Goal: Task Accomplishment & Management: Use online tool/utility

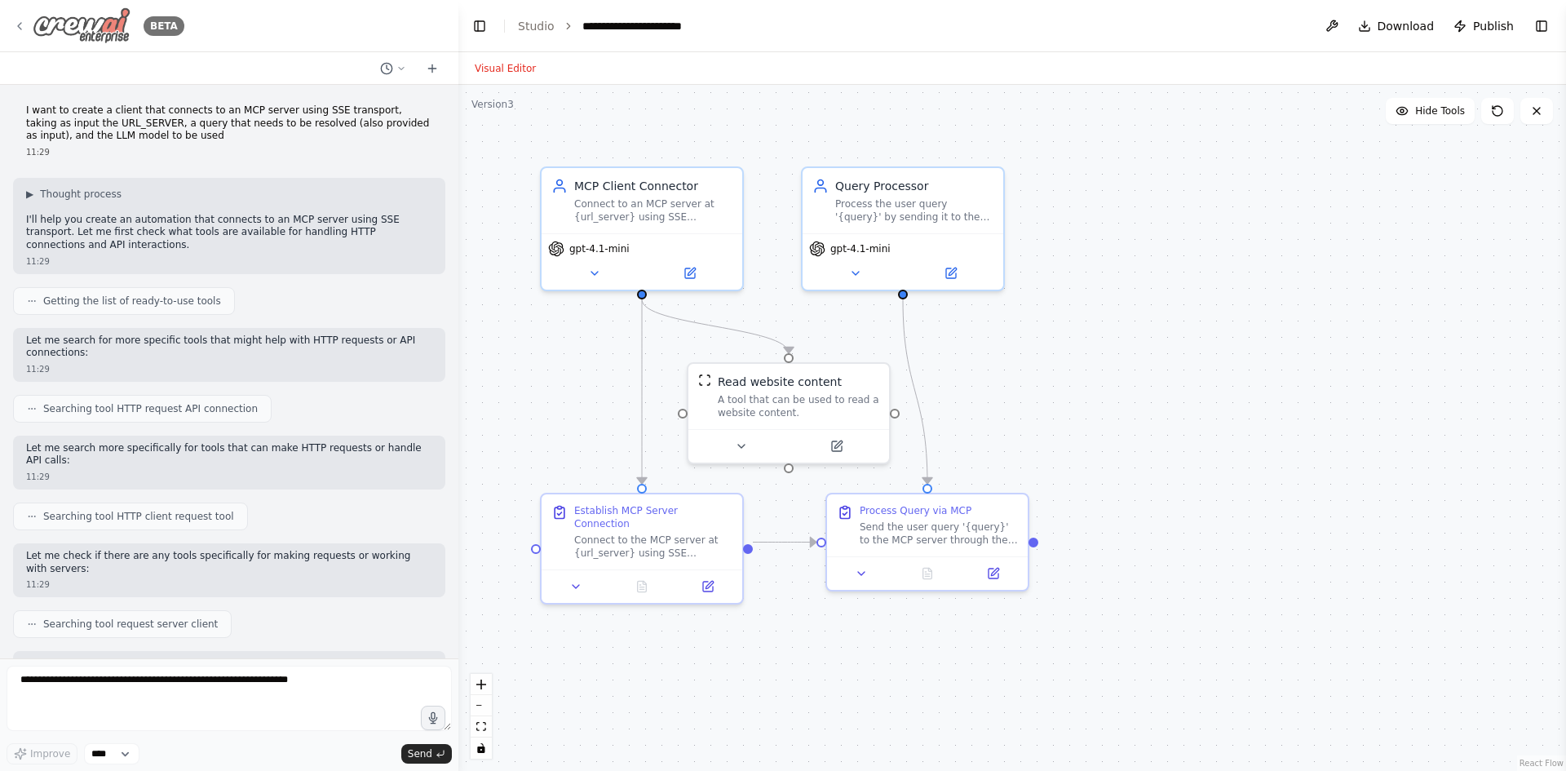
click at [74, 34] on img at bounding box center [82, 25] width 98 height 37
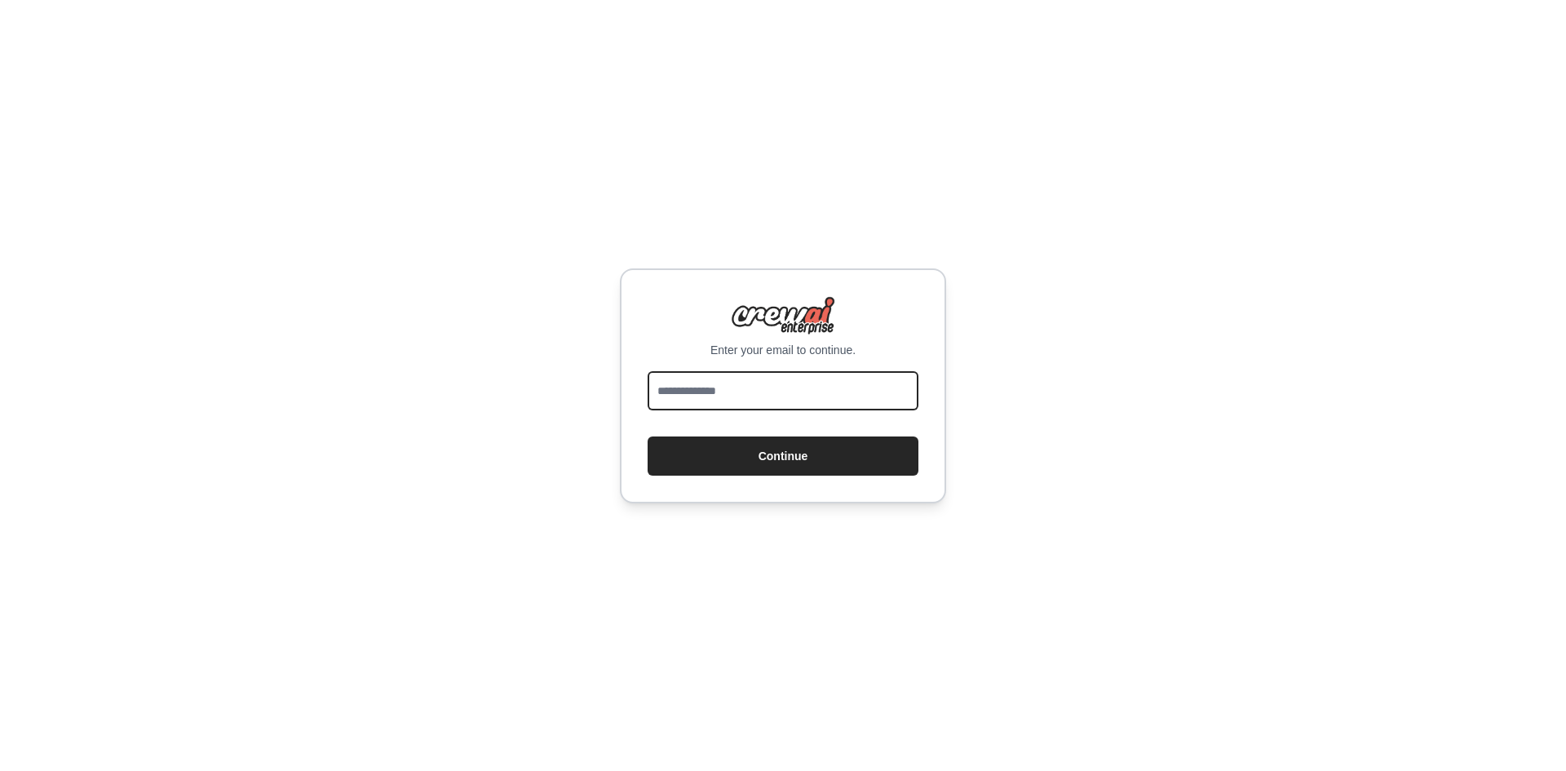
click at [788, 392] on input "email" at bounding box center [783, 390] width 271 height 39
type input "**********"
click at [648, 436] on button "Continue" at bounding box center [783, 455] width 271 height 39
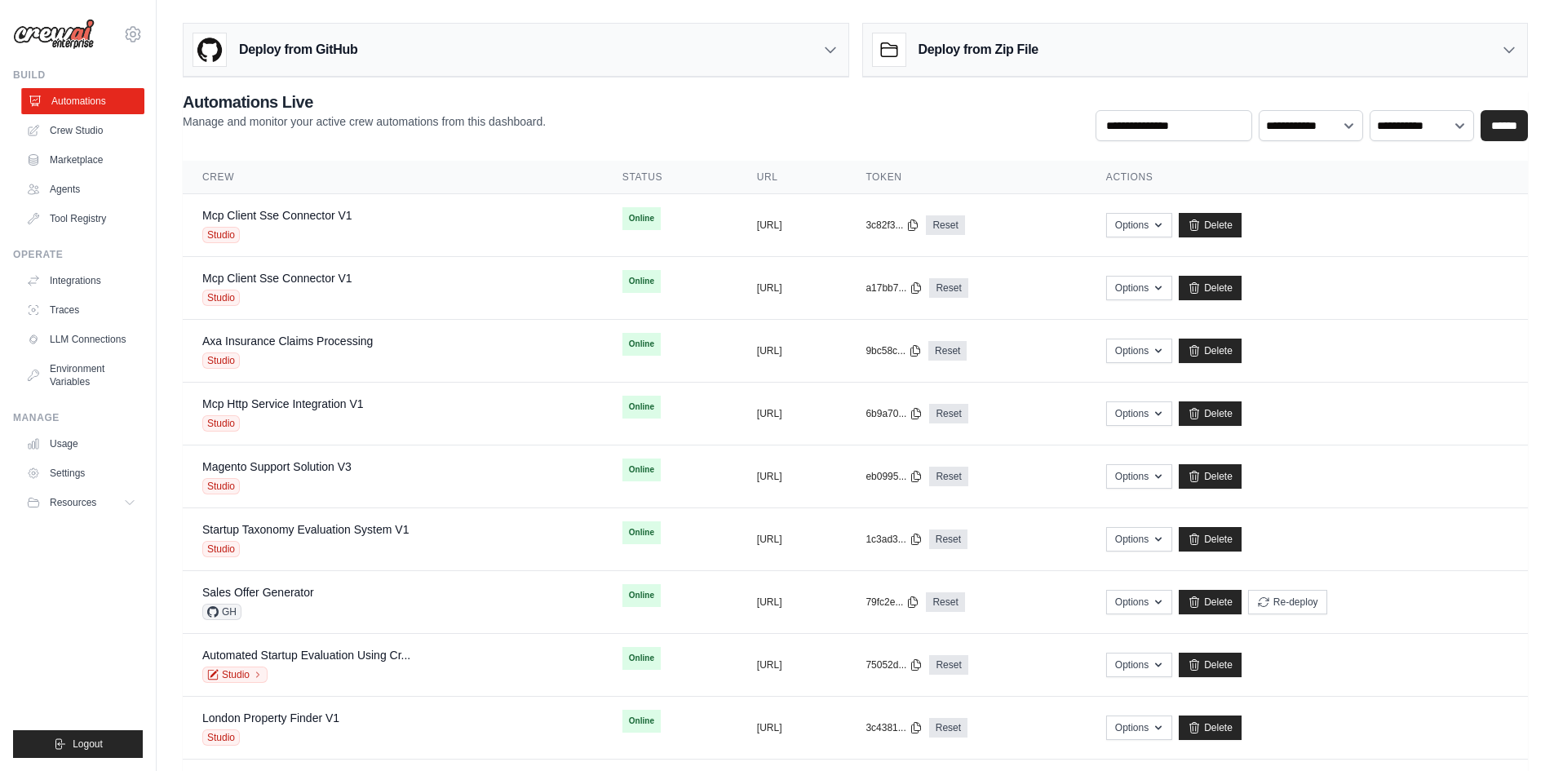
click at [69, 105] on link "Automations" at bounding box center [82, 101] width 123 height 26
click at [338, 223] on div "Mcp Client Sse Connector V1" at bounding box center [277, 215] width 150 height 16
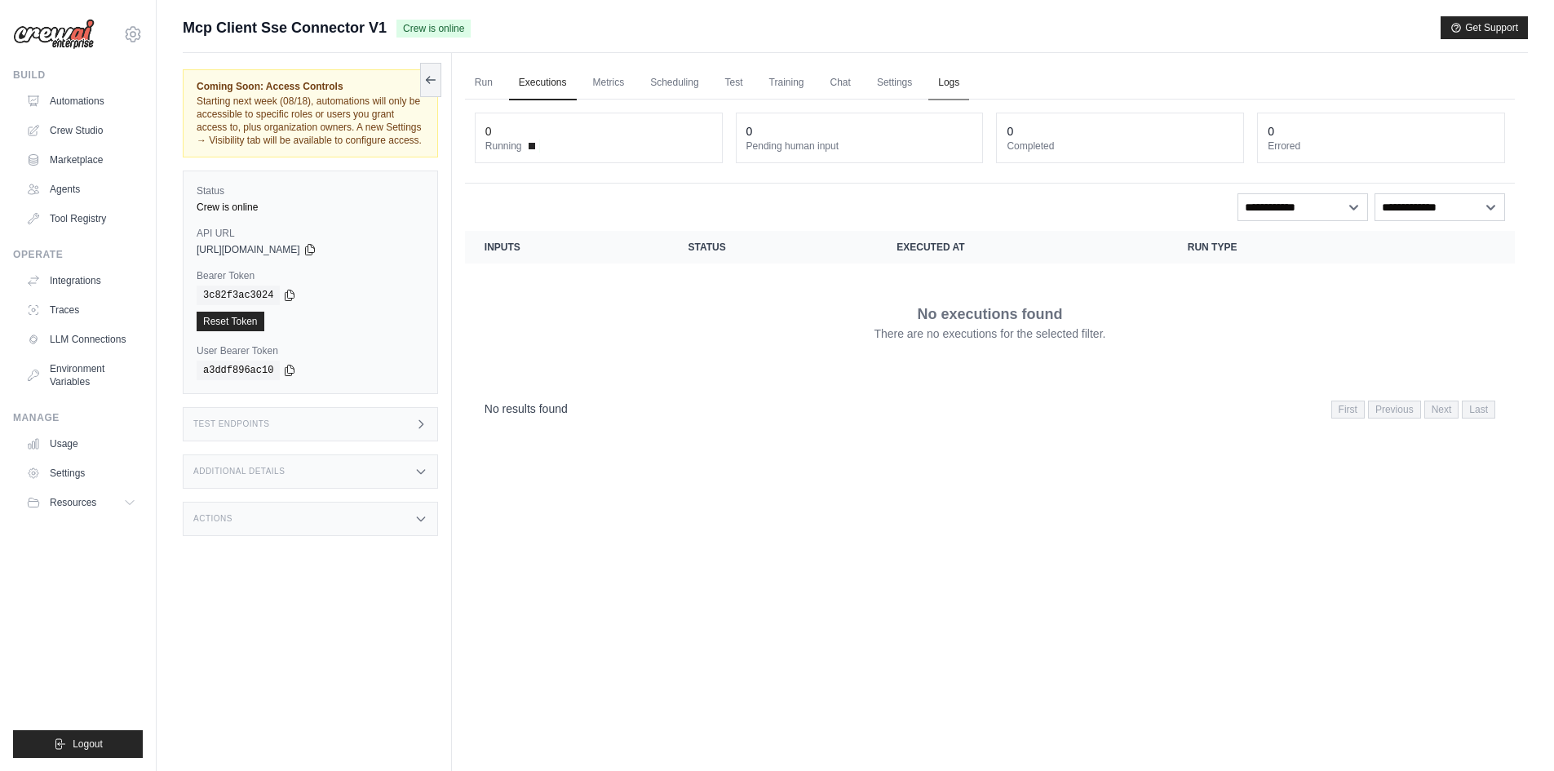
click at [964, 75] on link "Logs" at bounding box center [948, 83] width 41 height 34
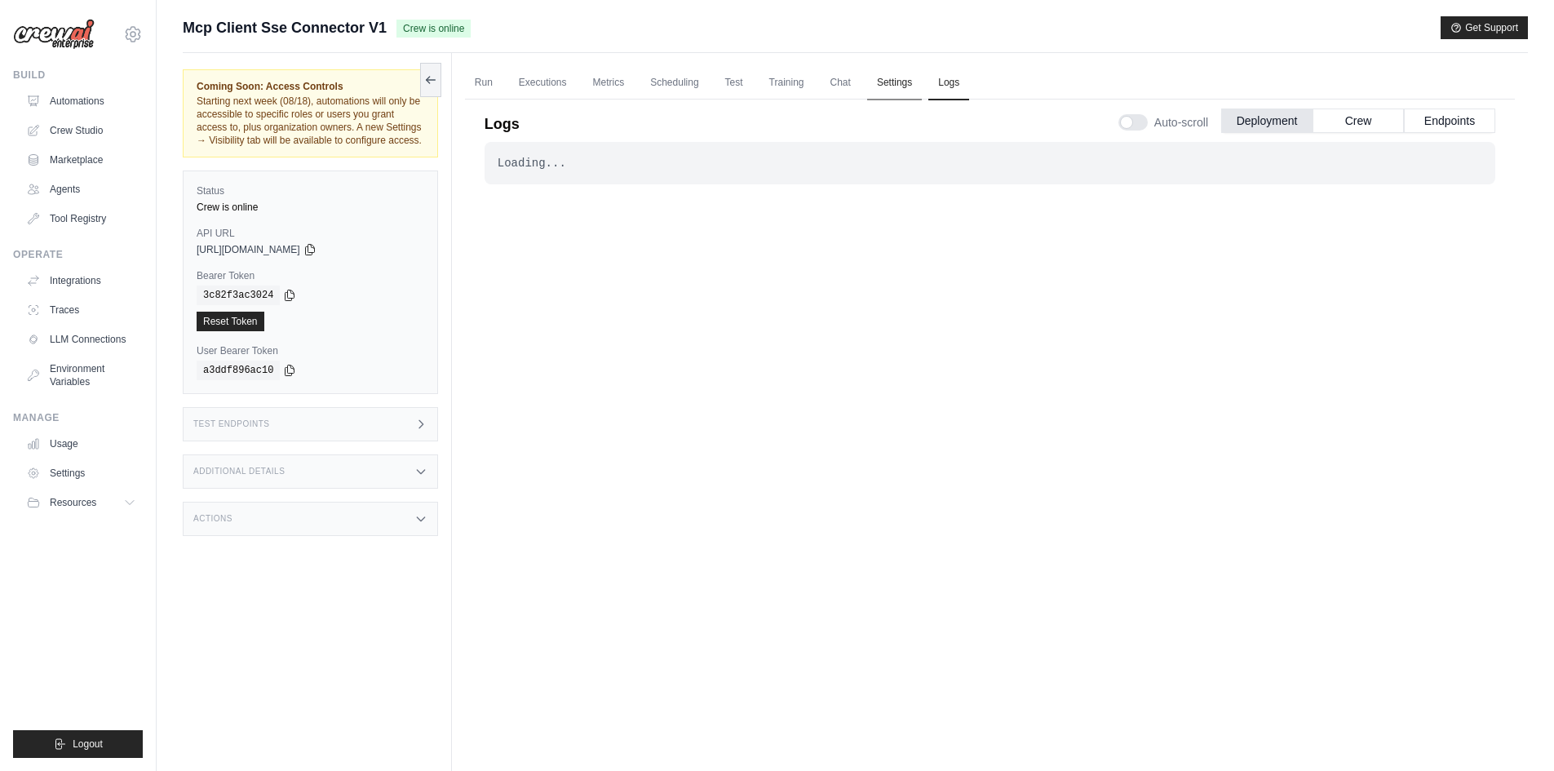
click at [883, 83] on link "Settings" at bounding box center [894, 83] width 55 height 34
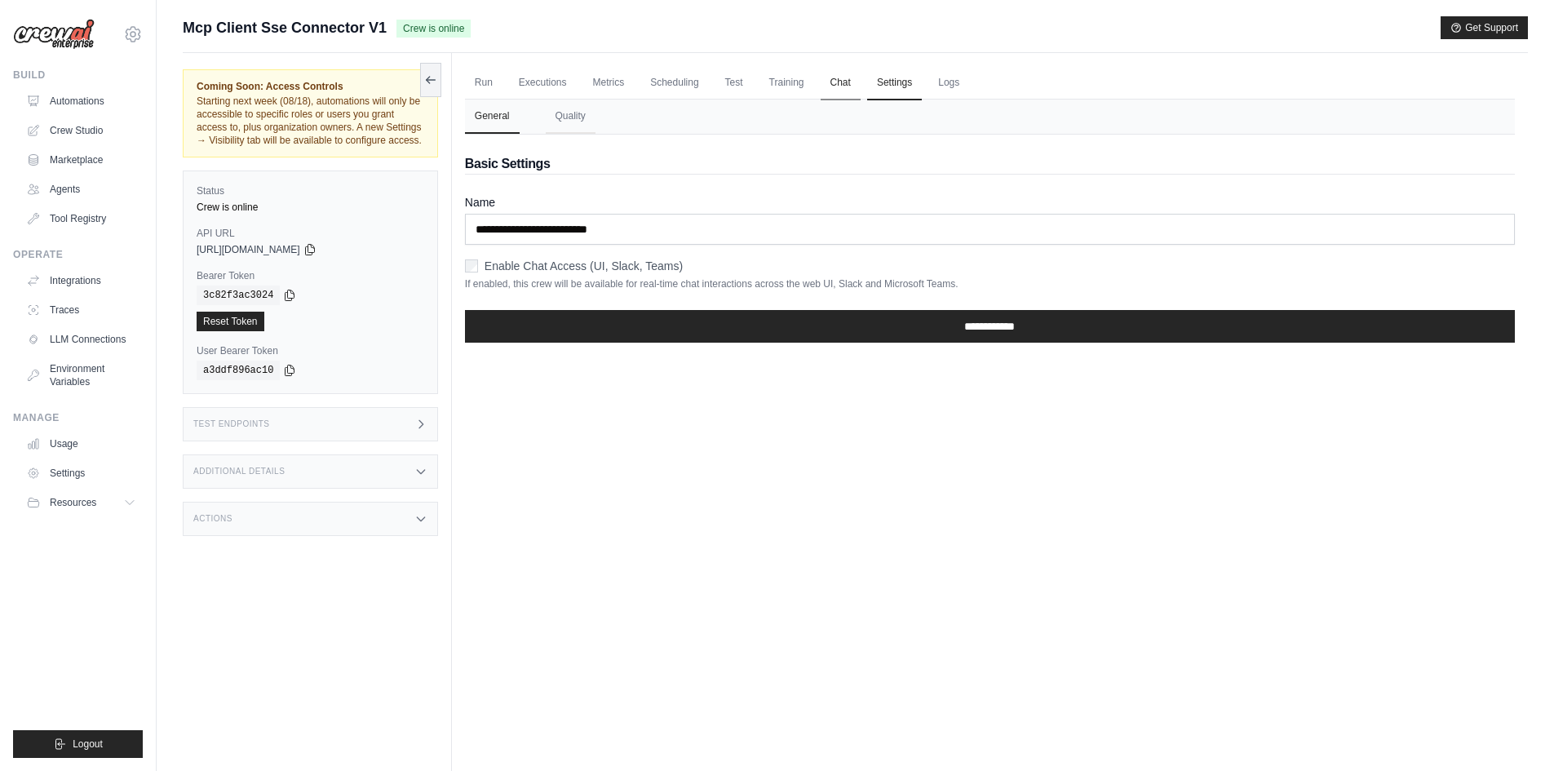
click at [841, 83] on link "Chat" at bounding box center [841, 83] width 40 height 34
click at [853, 79] on link "Chat" at bounding box center [841, 83] width 40 height 34
click at [627, 89] on link "Metrics" at bounding box center [608, 83] width 51 height 34
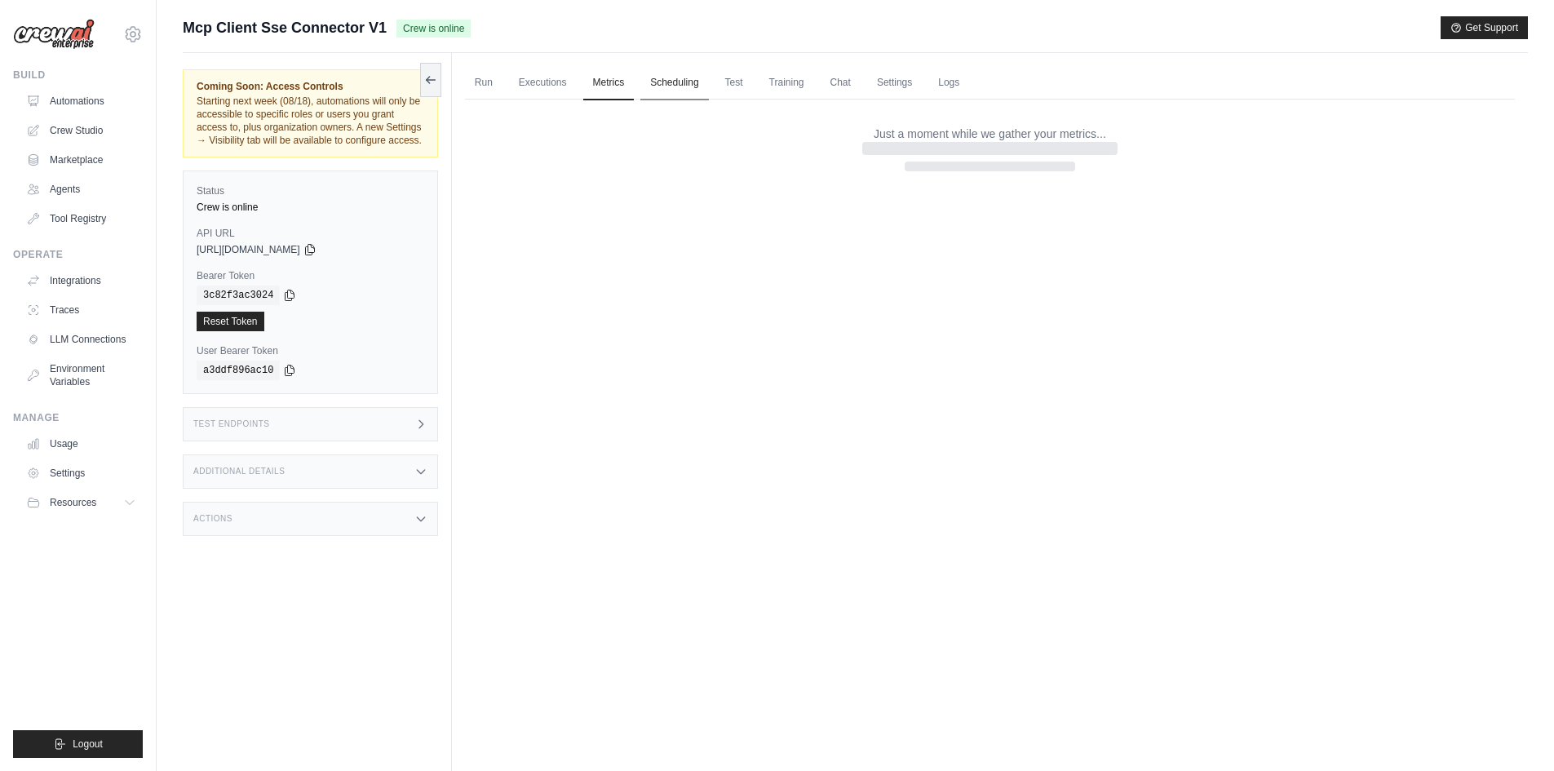
click at [663, 76] on link "Scheduling" at bounding box center [674, 83] width 68 height 34
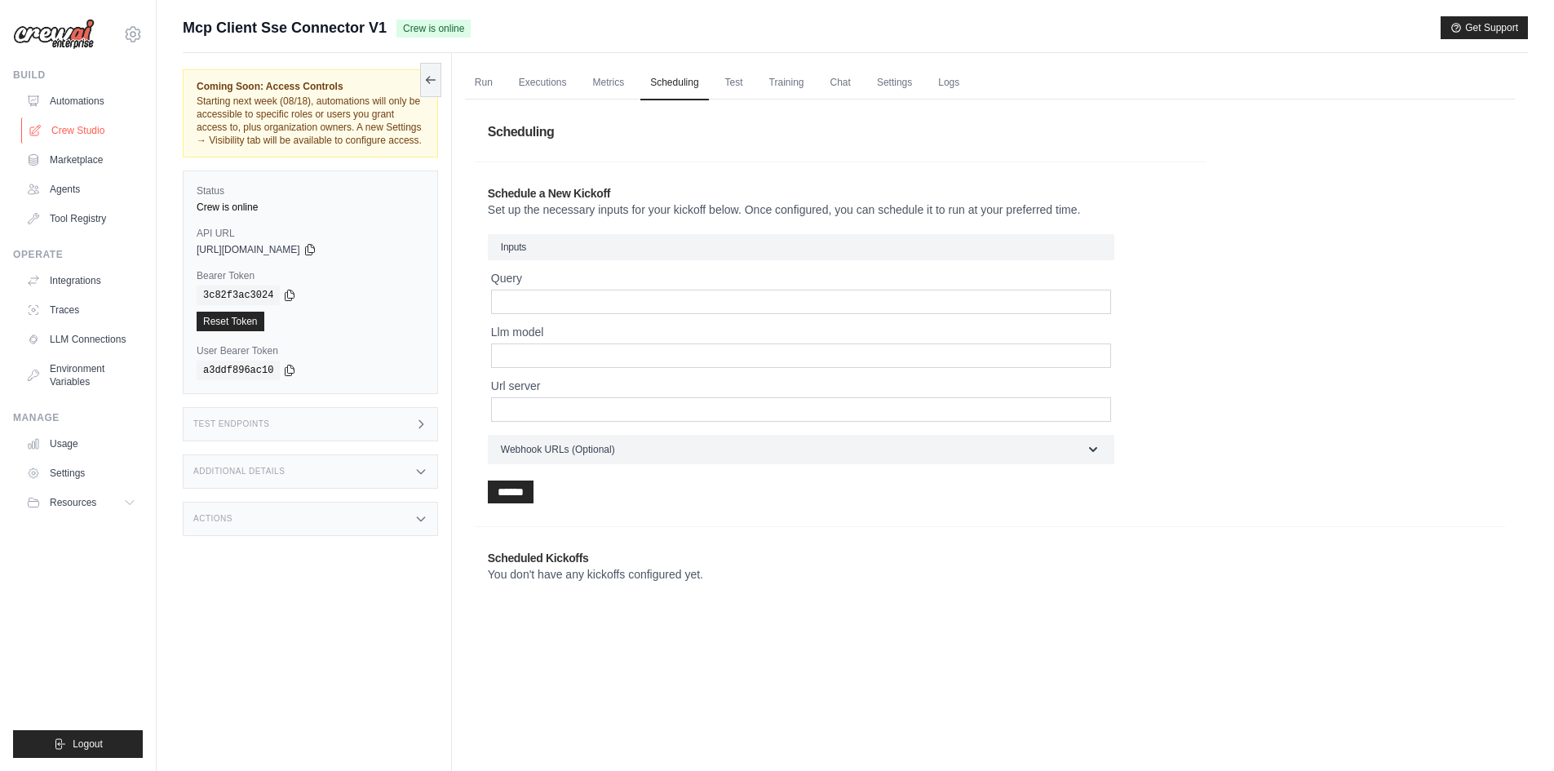
click at [73, 135] on link "Crew Studio" at bounding box center [82, 130] width 123 height 26
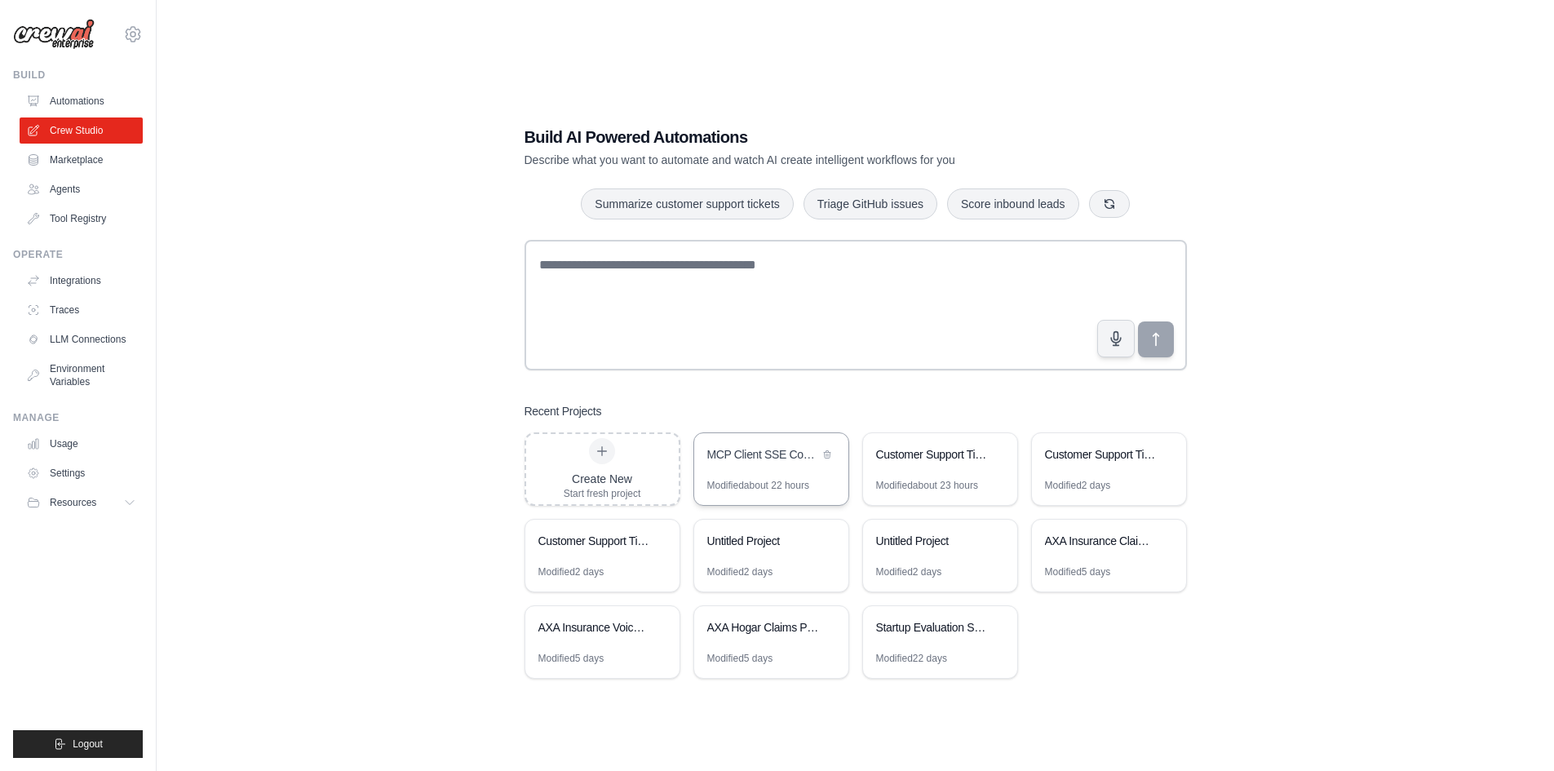
click at [787, 471] on div "MCP Client SSE Connector" at bounding box center [771, 456] width 154 height 46
click at [742, 484] on div "Modified about 22 hours" at bounding box center [758, 485] width 102 height 13
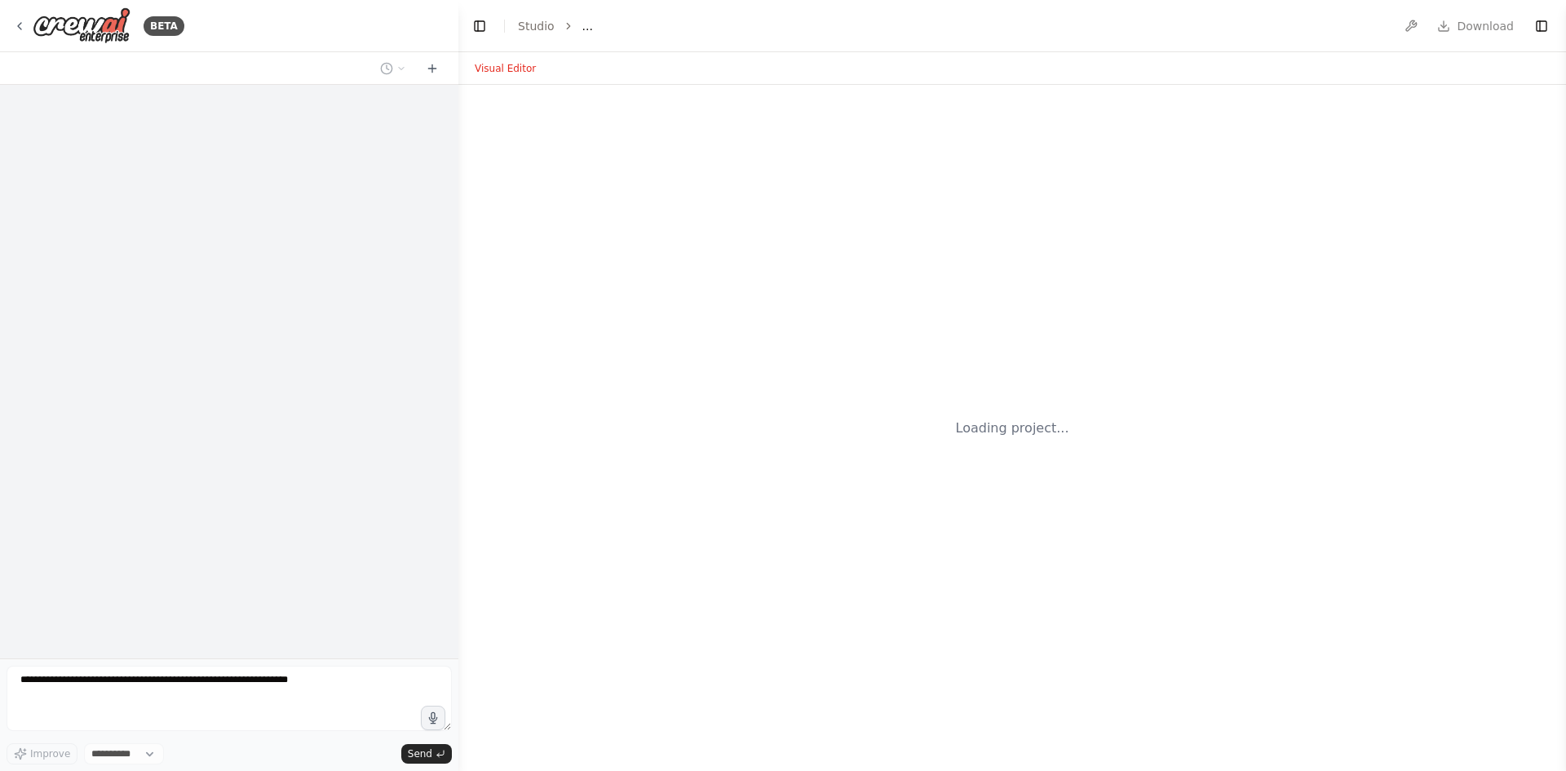
select select "****"
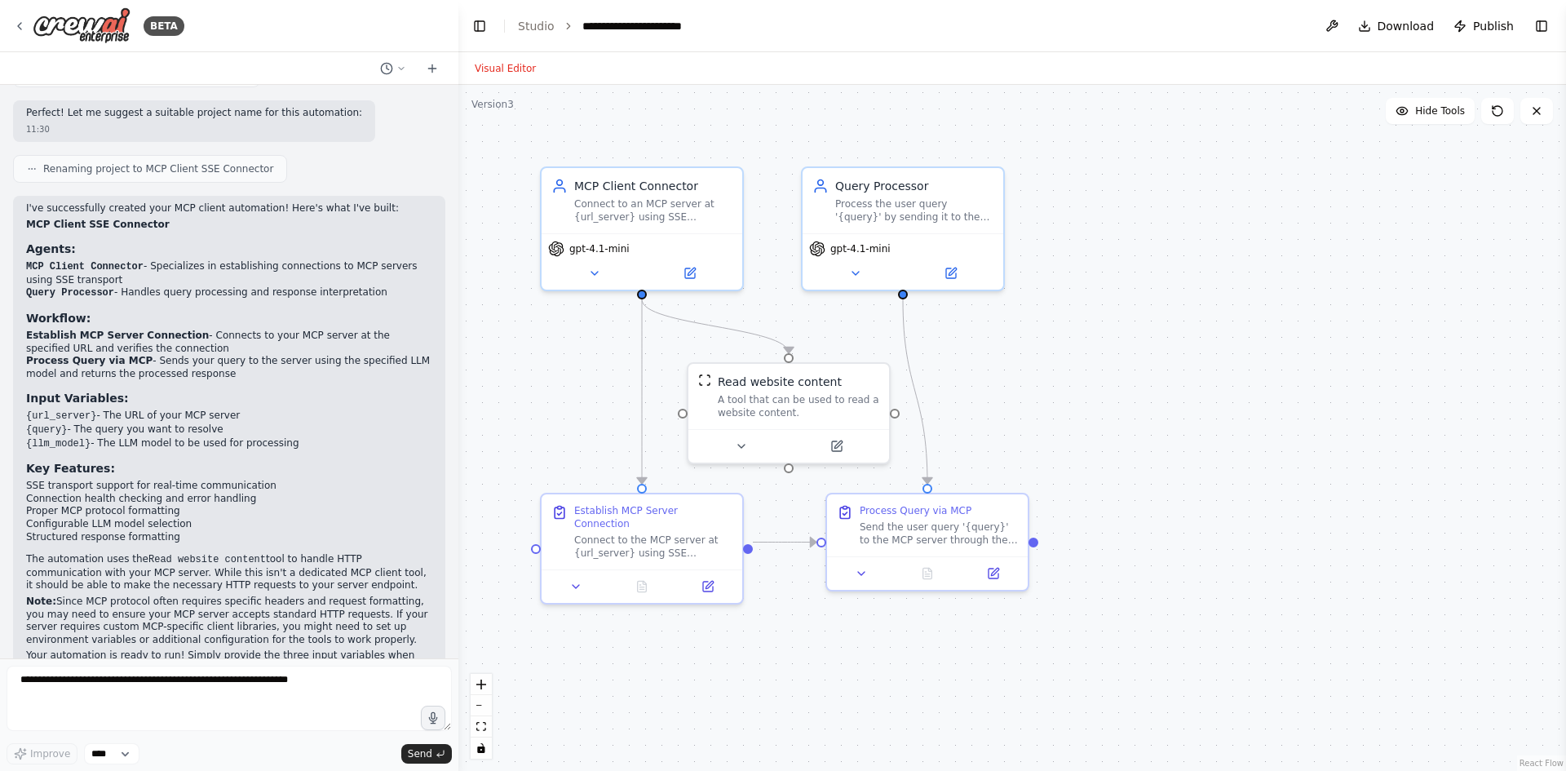
scroll to position [1186, 0]
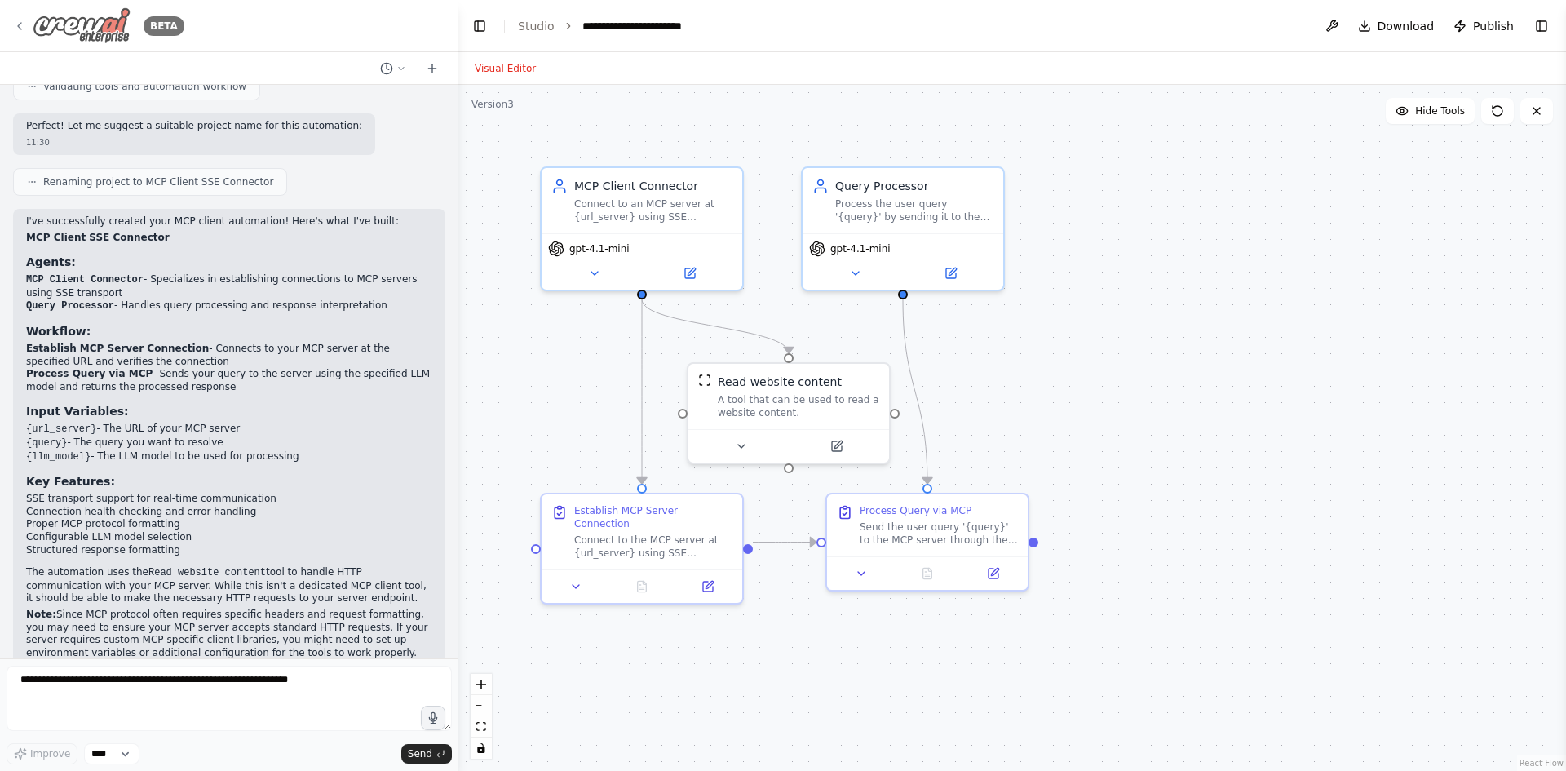
click at [58, 13] on img at bounding box center [82, 25] width 98 height 37
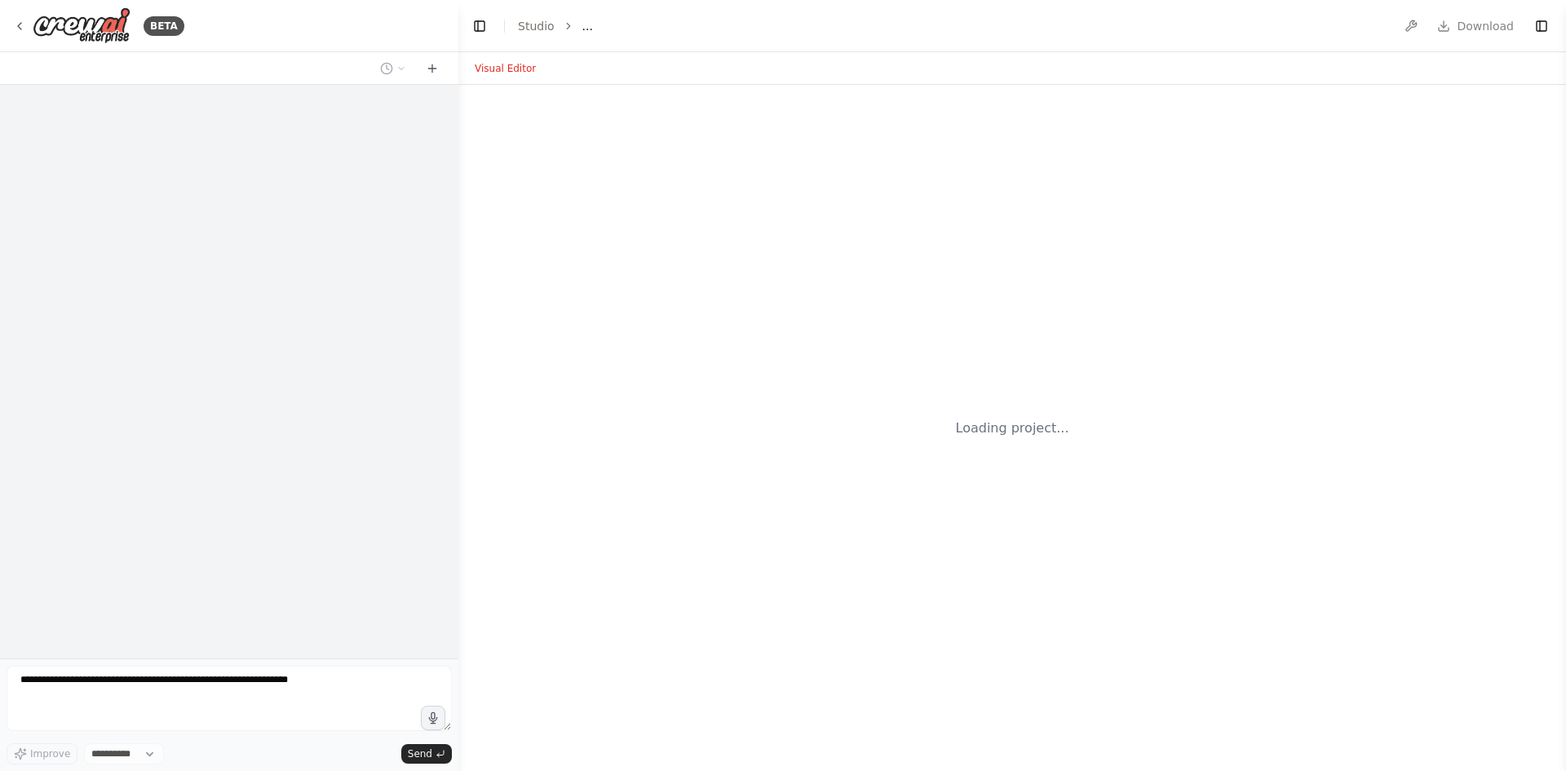
select select "****"
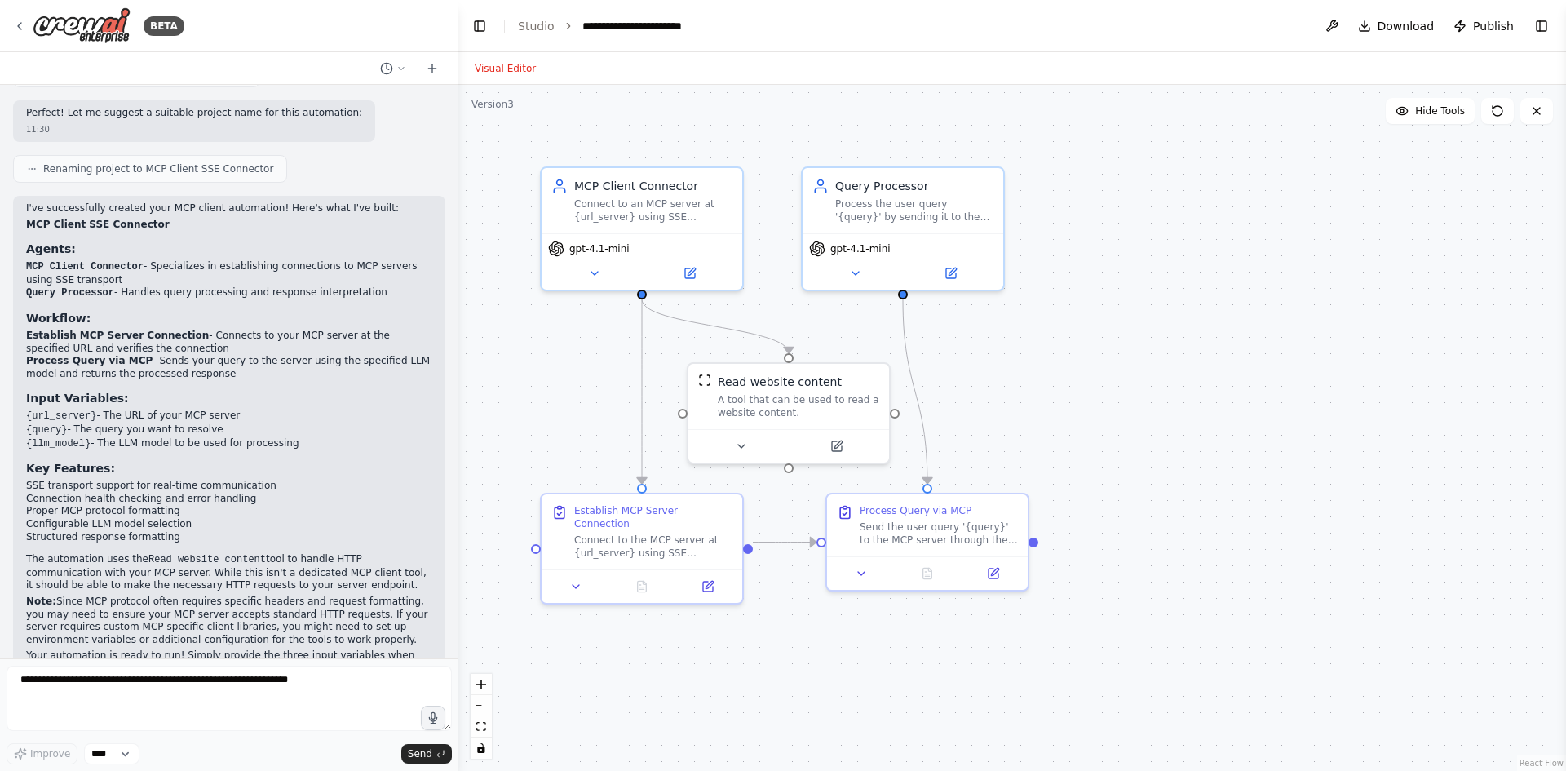
scroll to position [1186, 0]
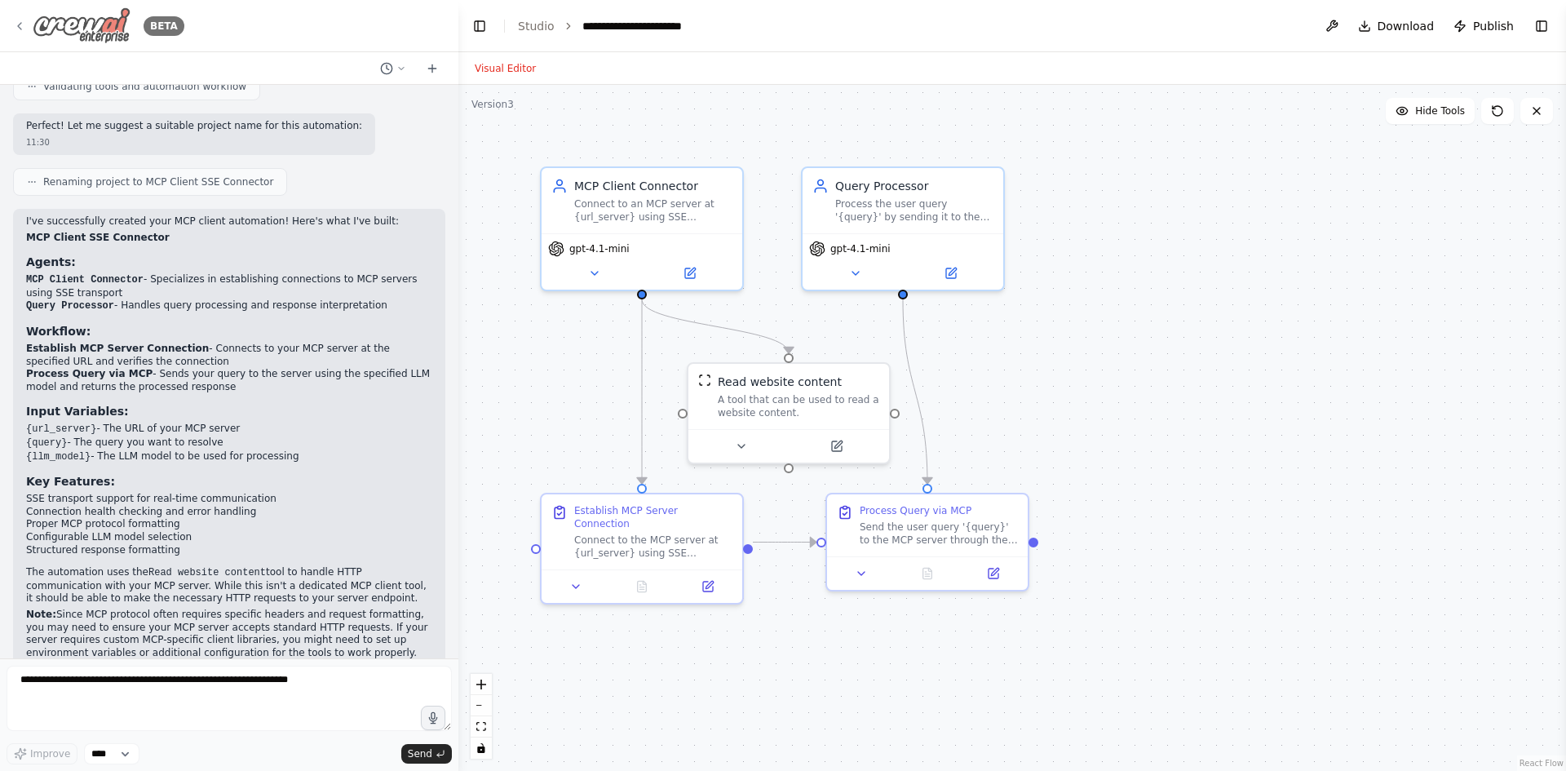
click at [50, 20] on img at bounding box center [82, 25] width 98 height 37
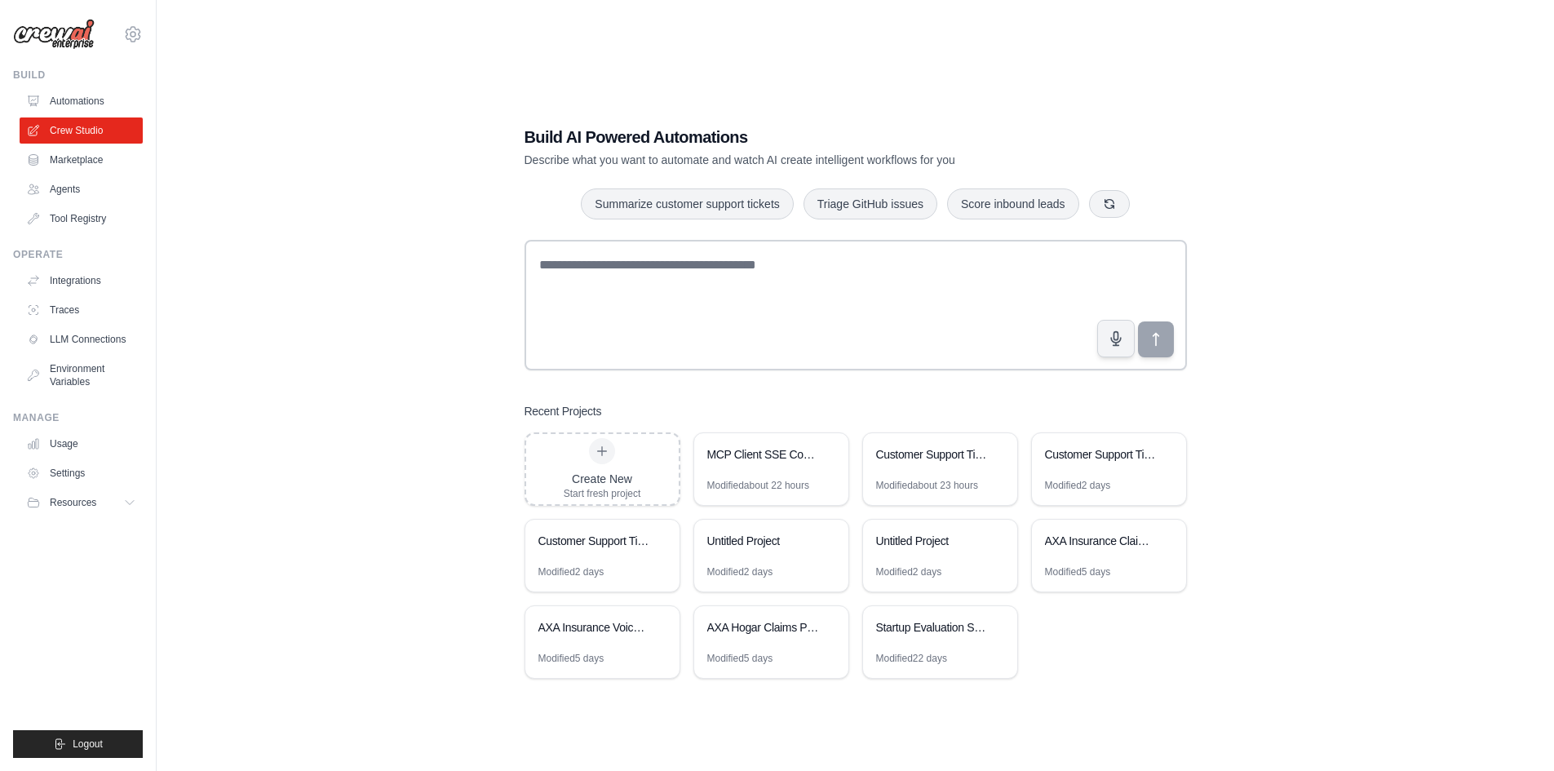
click at [1519, 295] on div "Build AI Powered Automations Describe what you want to automate and watch AI cr…" at bounding box center [855, 401] width 1345 height 771
click at [1414, 295] on div "Build AI Powered Automations Describe what you want to automate and watch AI cr…" at bounding box center [855, 401] width 1345 height 771
drag, startPoint x: 1287, startPoint y: 263, endPoint x: 1245, endPoint y: 298, distance: 55.0
click at [1287, 263] on div "Build AI Powered Automations Describe what you want to automate and watch AI cr…" at bounding box center [855, 401] width 1345 height 771
click at [780, 484] on div "Modified about 22 hours" at bounding box center [758, 485] width 102 height 13
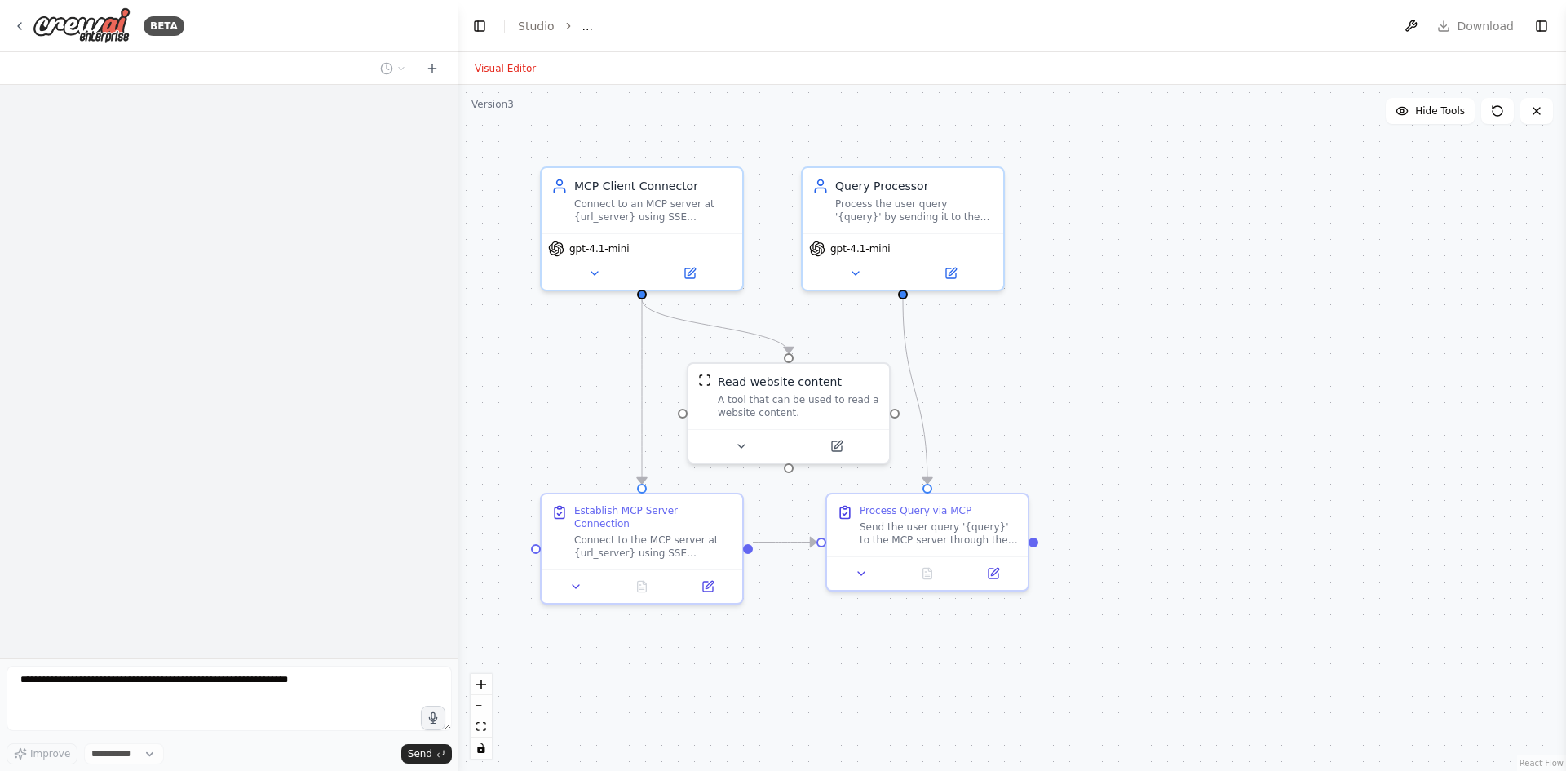
select select "****"
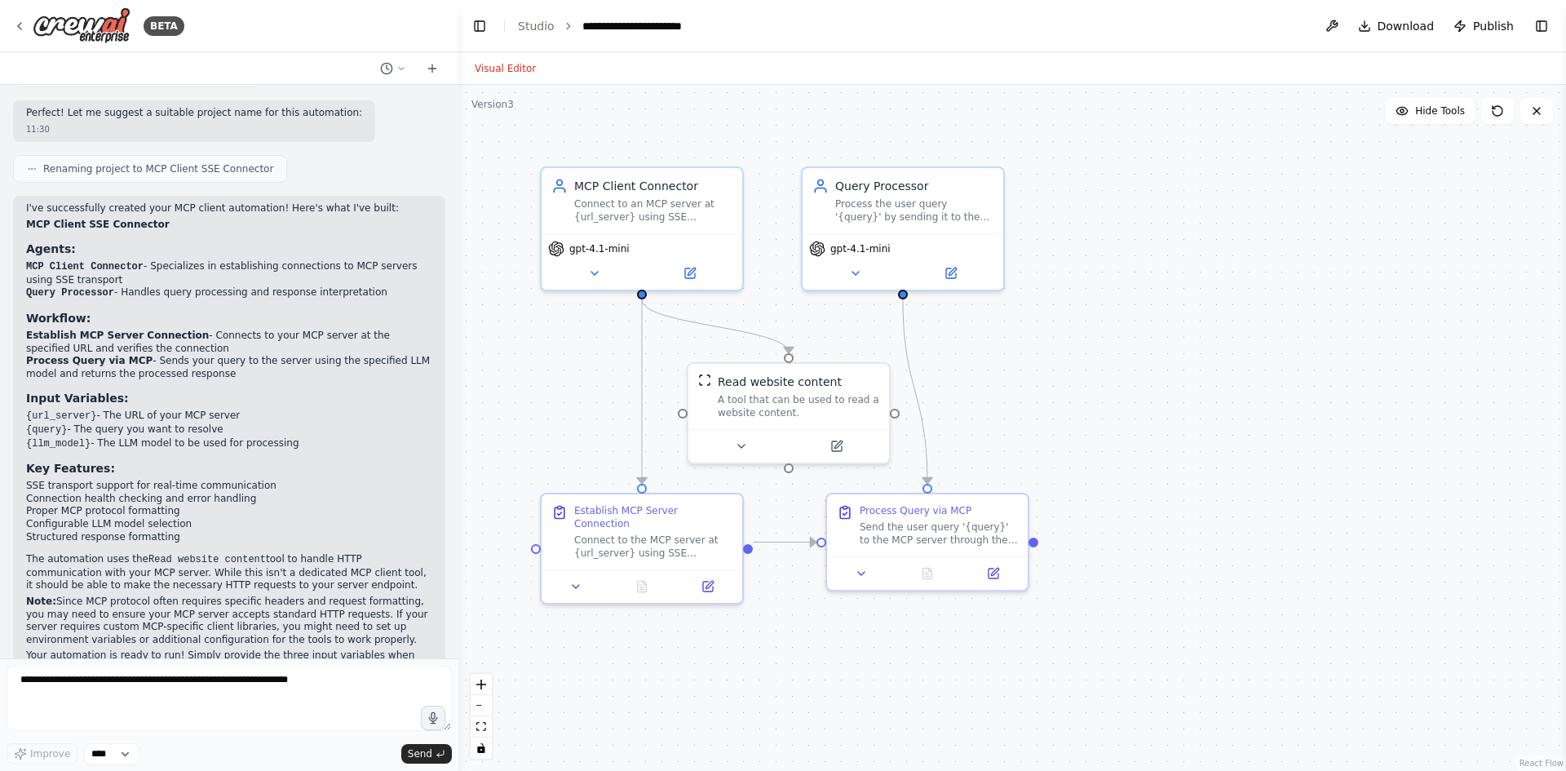
scroll to position [1186, 0]
